Goal: Check status: Check status

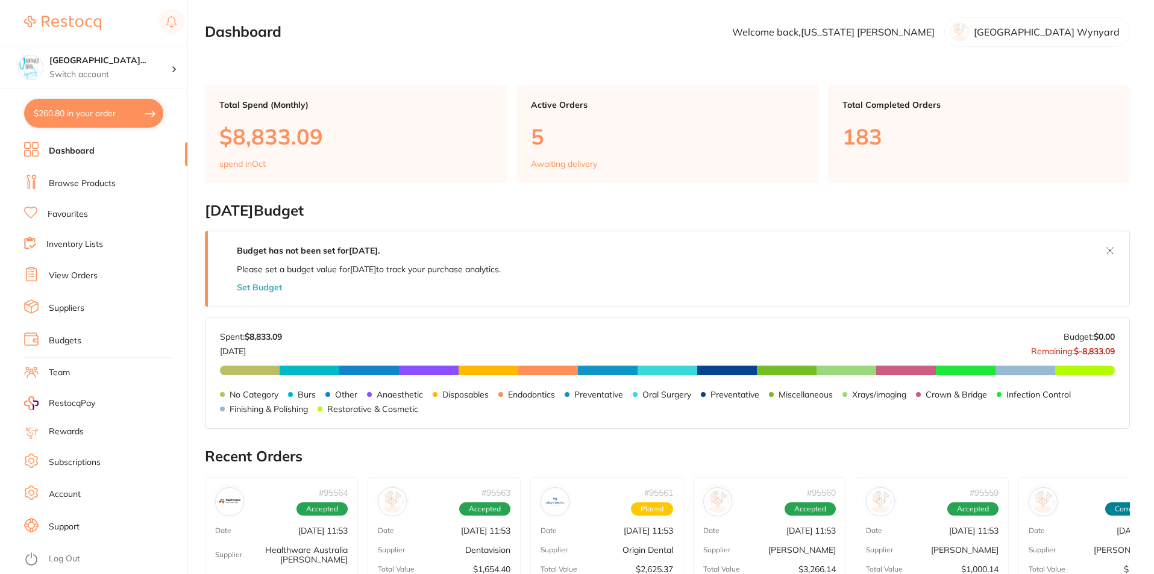
click at [91, 180] on link "Browse Products" at bounding box center [82, 184] width 67 height 12
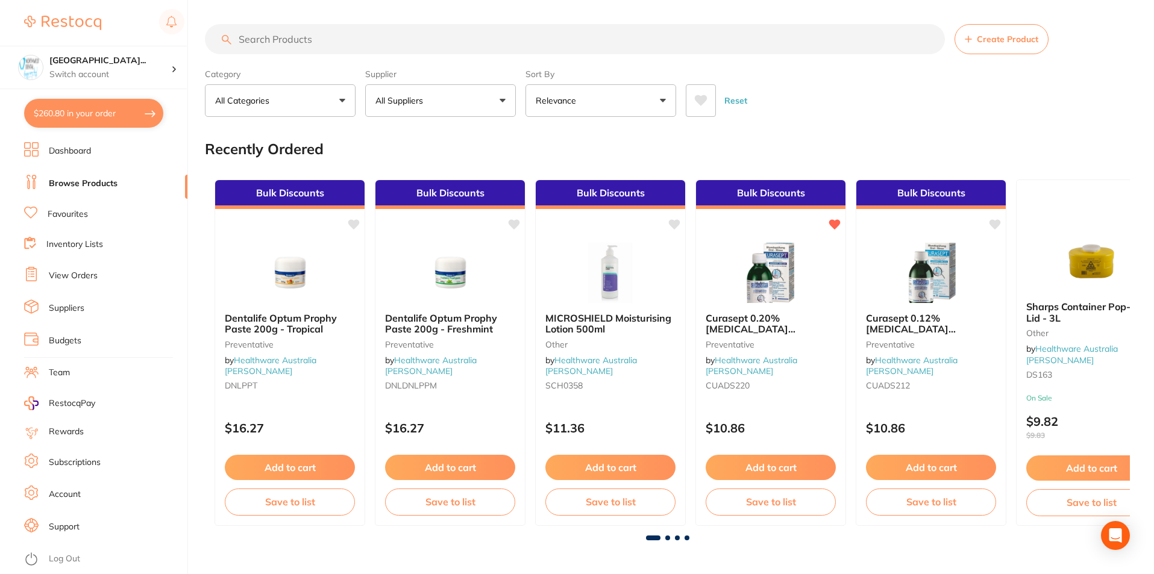
click at [77, 235] on ul "Dashboard Browse Products Favourites Inventory Lists View Orders Suppliers Budg…" at bounding box center [105, 358] width 163 height 432
click at [91, 277] on link "View Orders" at bounding box center [73, 276] width 49 height 12
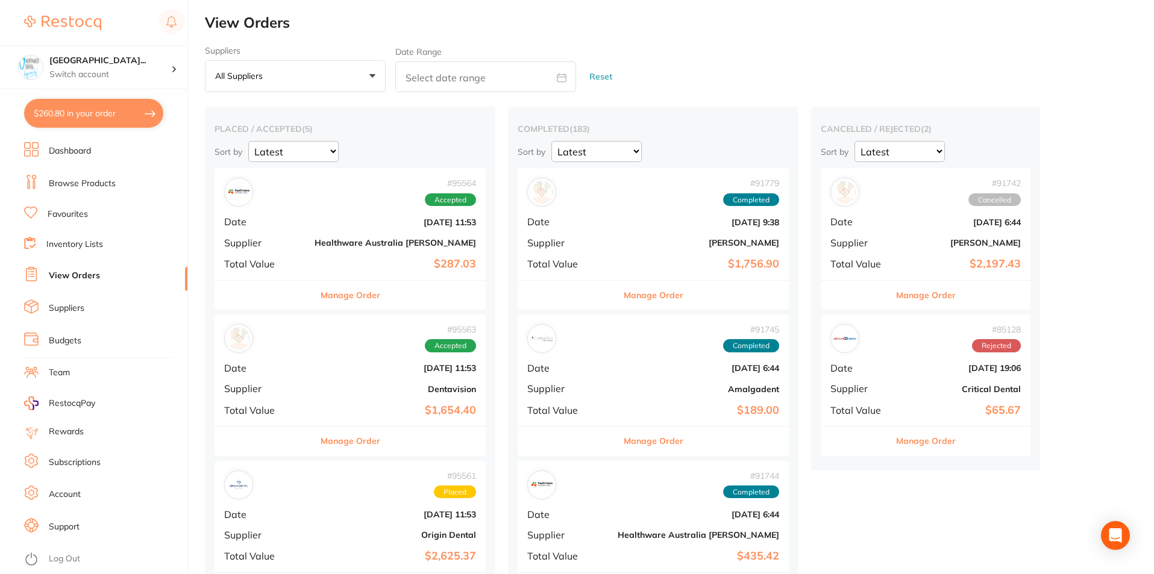
click at [286, 264] on div "# 95564 Accepted Date [DATE] 11:53 Supplier Healthware [GEOGRAPHIC_DATA] [PERSO…" at bounding box center [350, 224] width 271 height 112
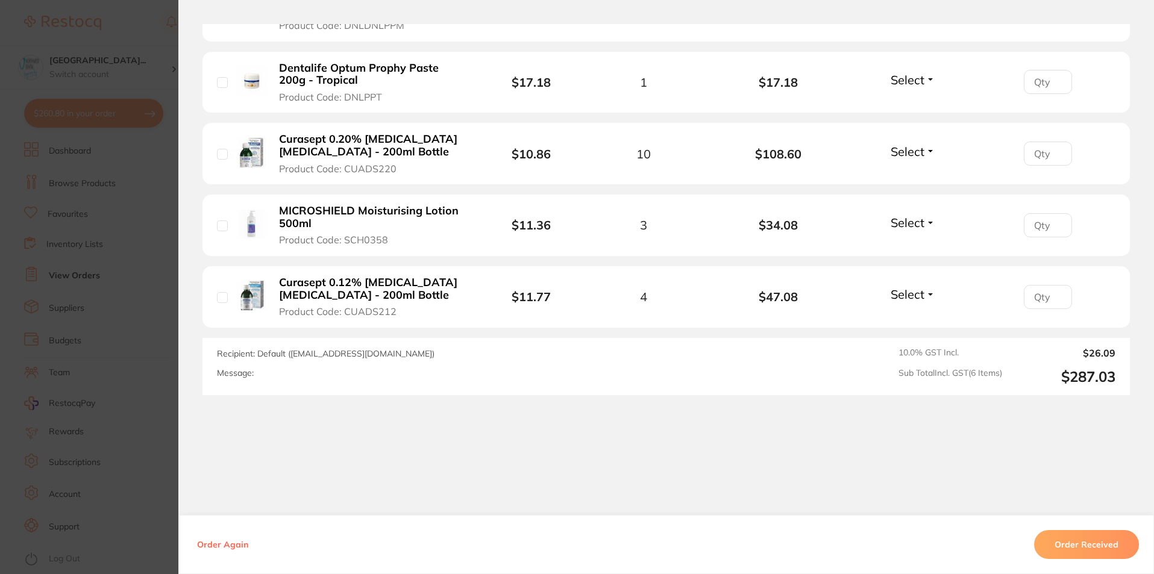
scroll to position [505, 0]
click at [135, 165] on section "Order ID: Restocq- 95564 Order Information Accepted Order Order Date [DATE] 11:…" at bounding box center [577, 287] width 1154 height 574
